Goal: Download file/media

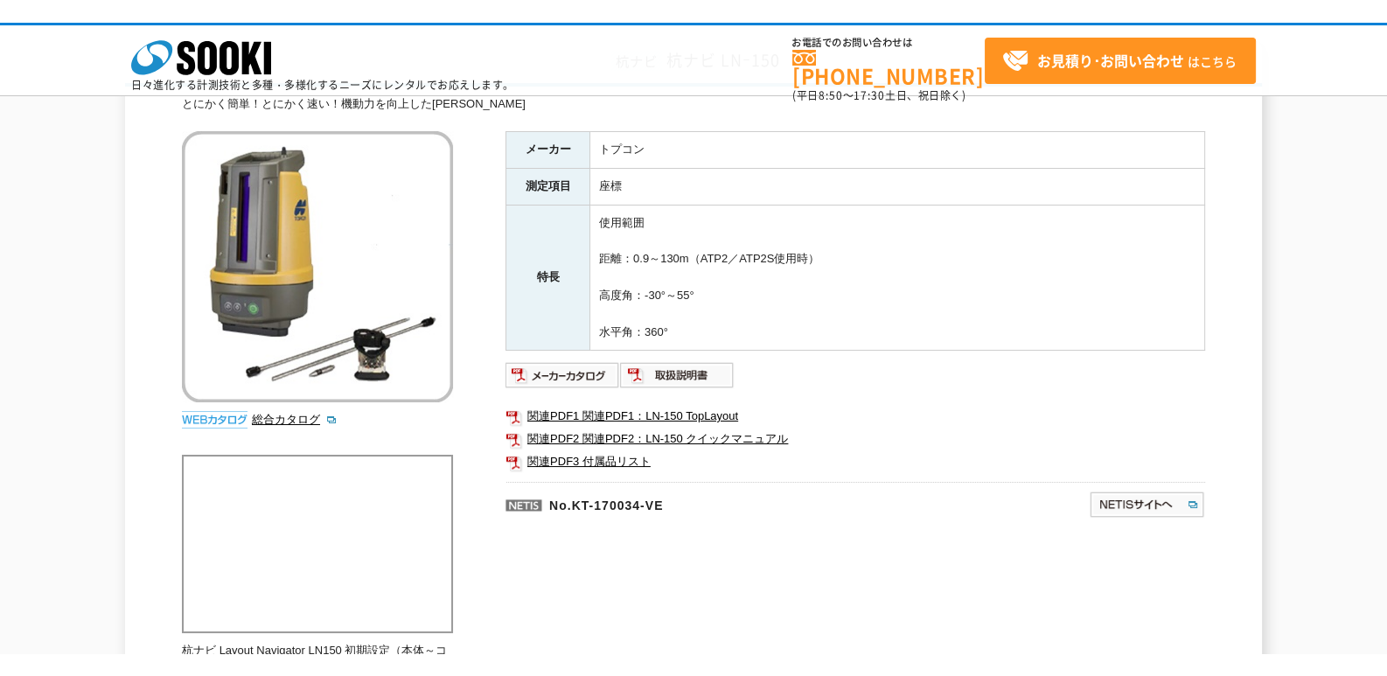
scroll to position [166, 0]
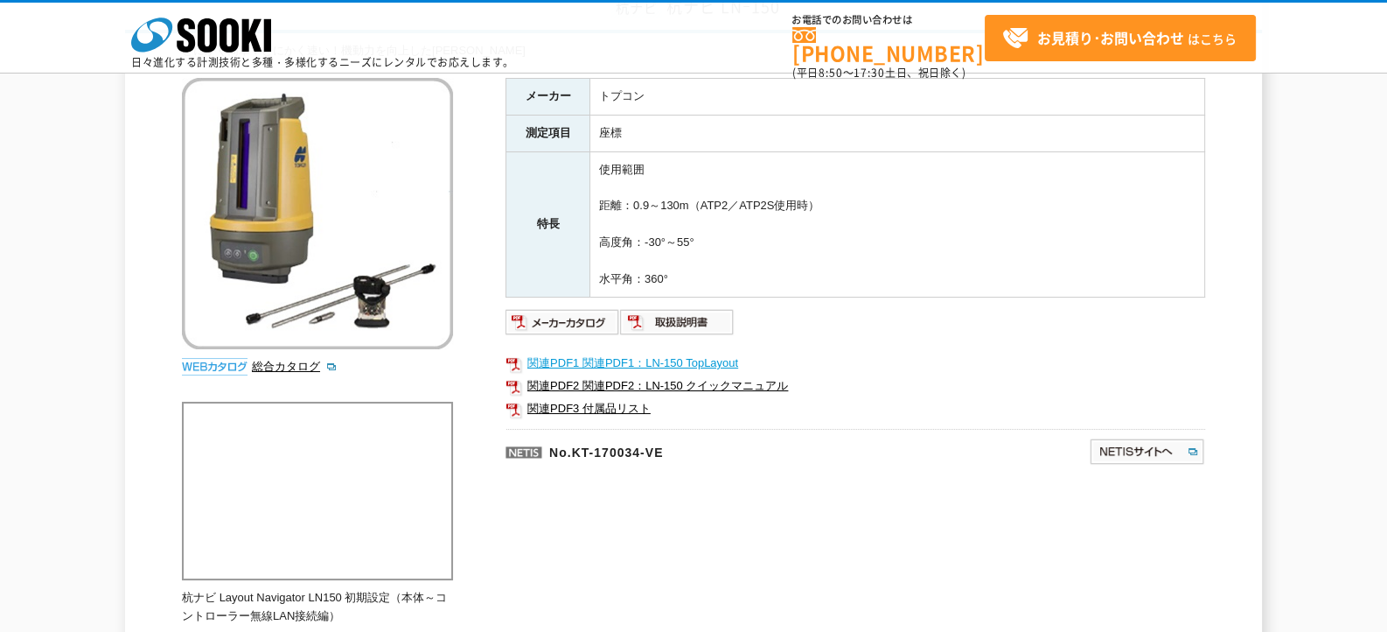
click at [560, 359] on link "関連PDF1 関連PDF1：LN-150 TopLayout" at bounding box center [856, 363] width 700 height 23
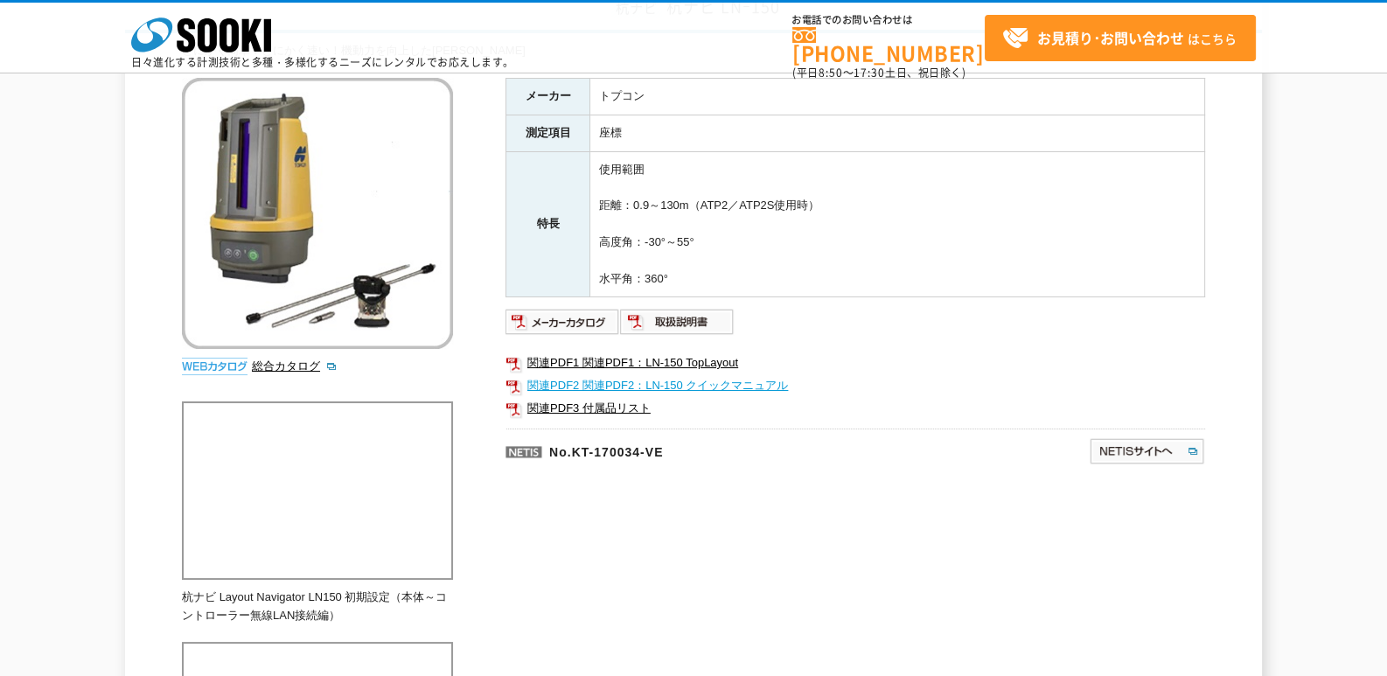
click at [678, 385] on link "関連PDF2 関連PDF2：LN-150 クイックマニュアル" at bounding box center [856, 385] width 700 height 23
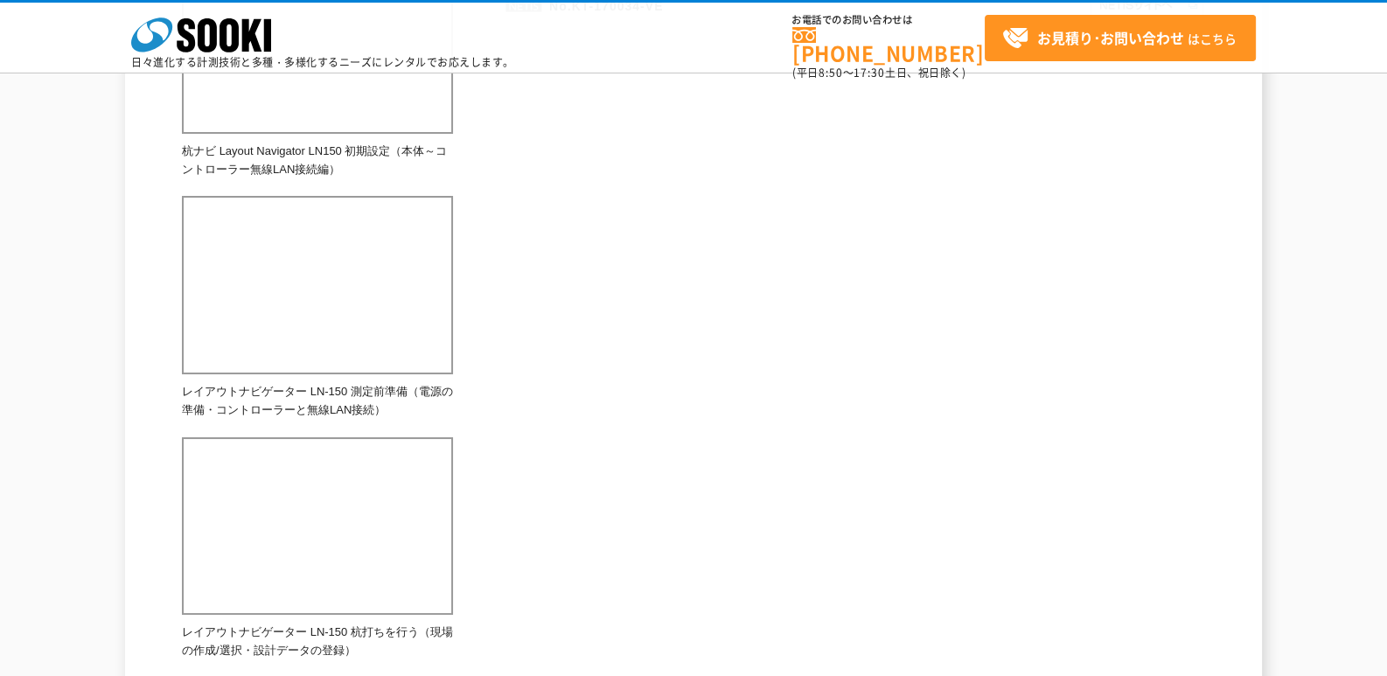
scroll to position [262, 0]
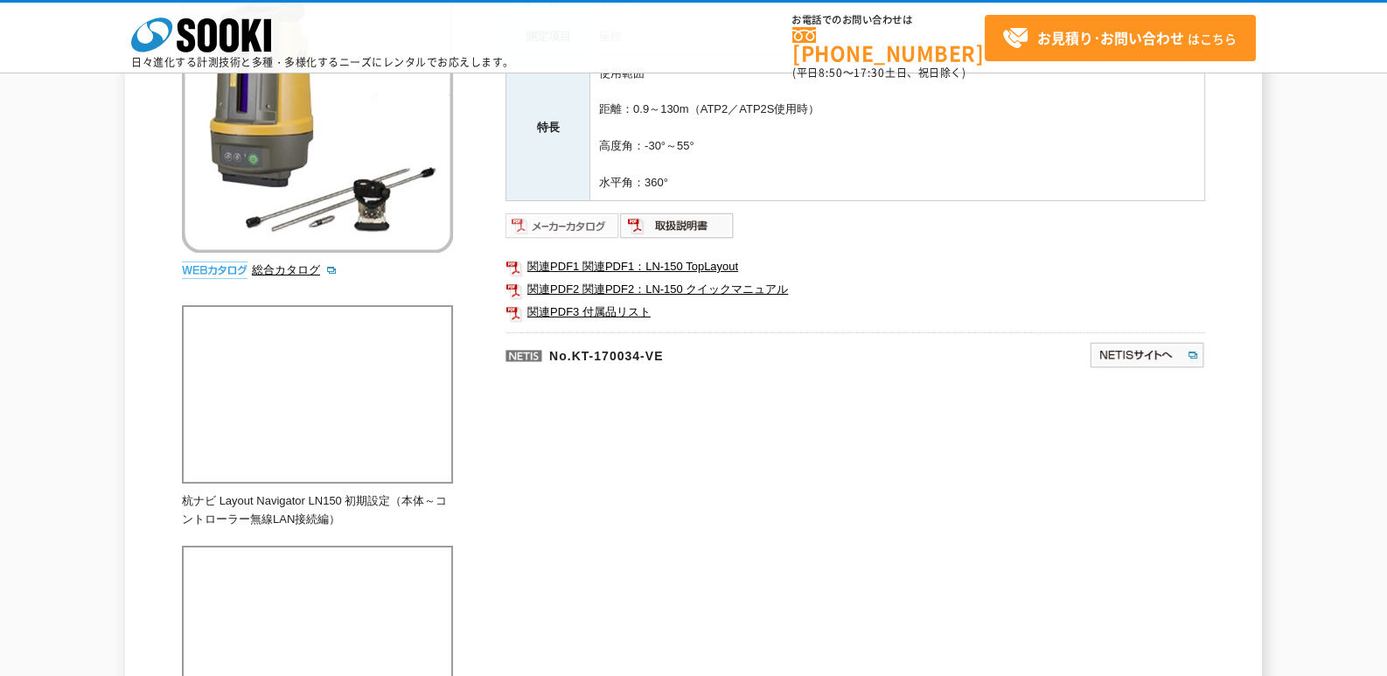
click at [595, 229] on img at bounding box center [563, 226] width 115 height 28
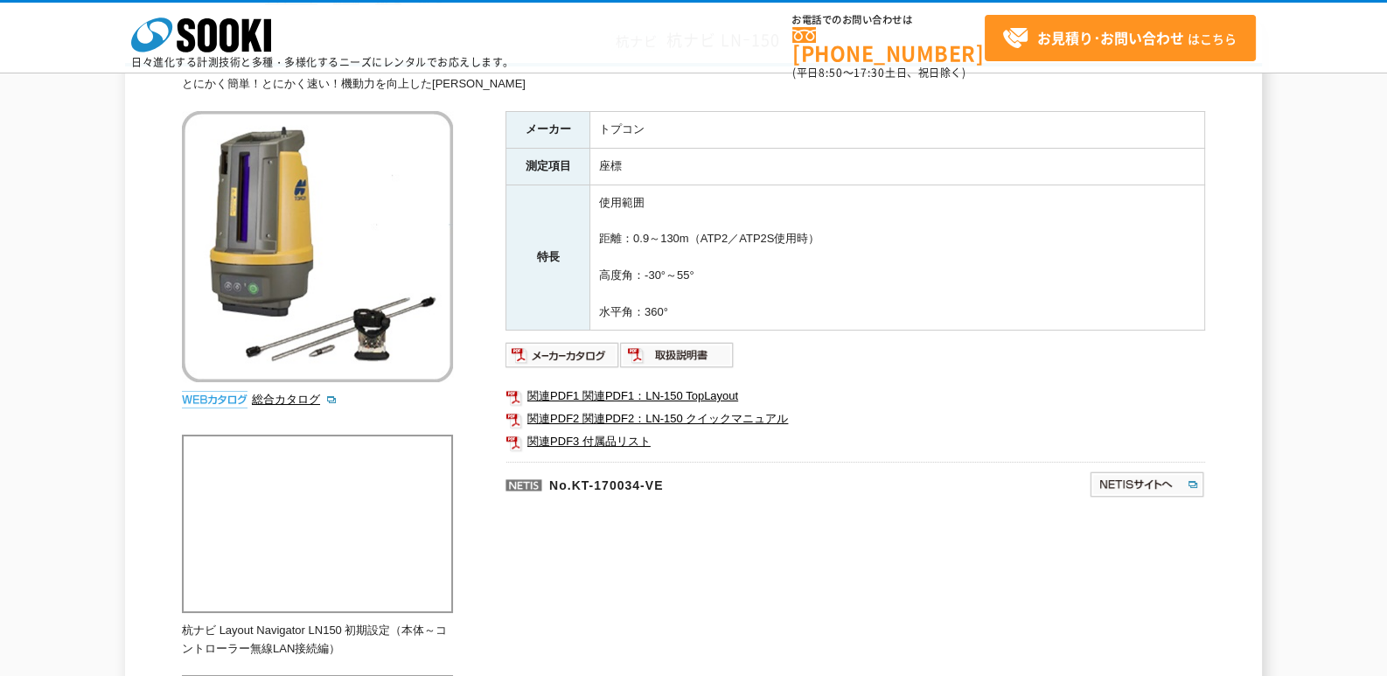
scroll to position [0, 0]
